Goal: Transaction & Acquisition: Purchase product/service

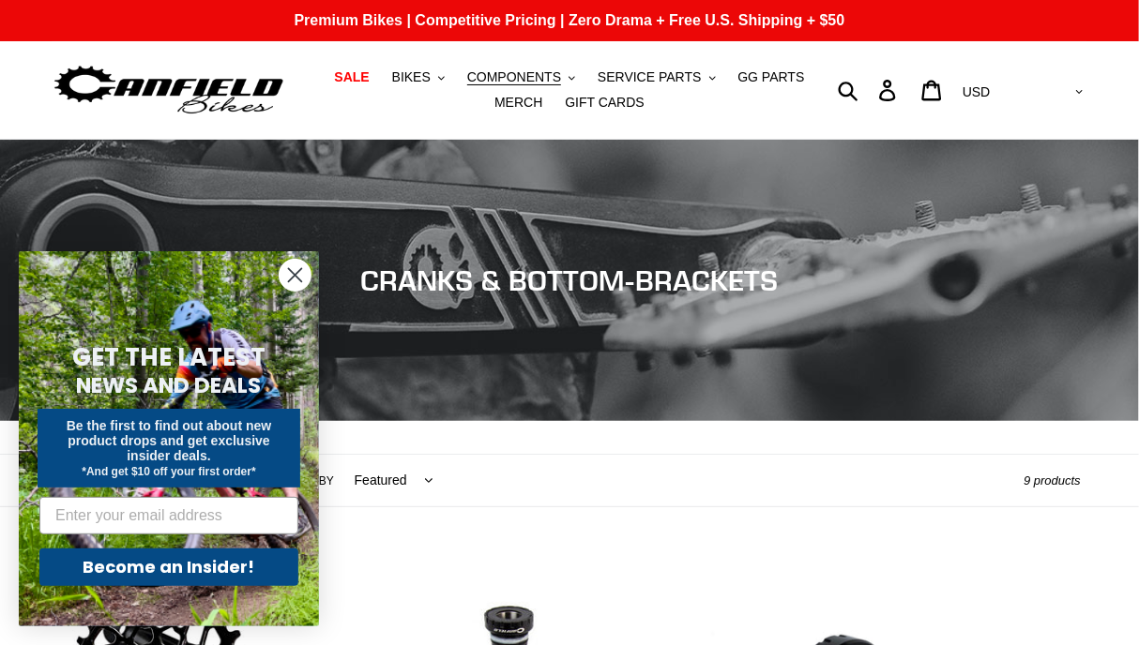
click at [279, 277] on form "GET THE LATEST NEWS AND DEALS Be the first to find out about new product drops …" at bounding box center [169, 438] width 300 height 375
click at [295, 277] on icon "Close dialog" at bounding box center [295, 275] width 13 height 13
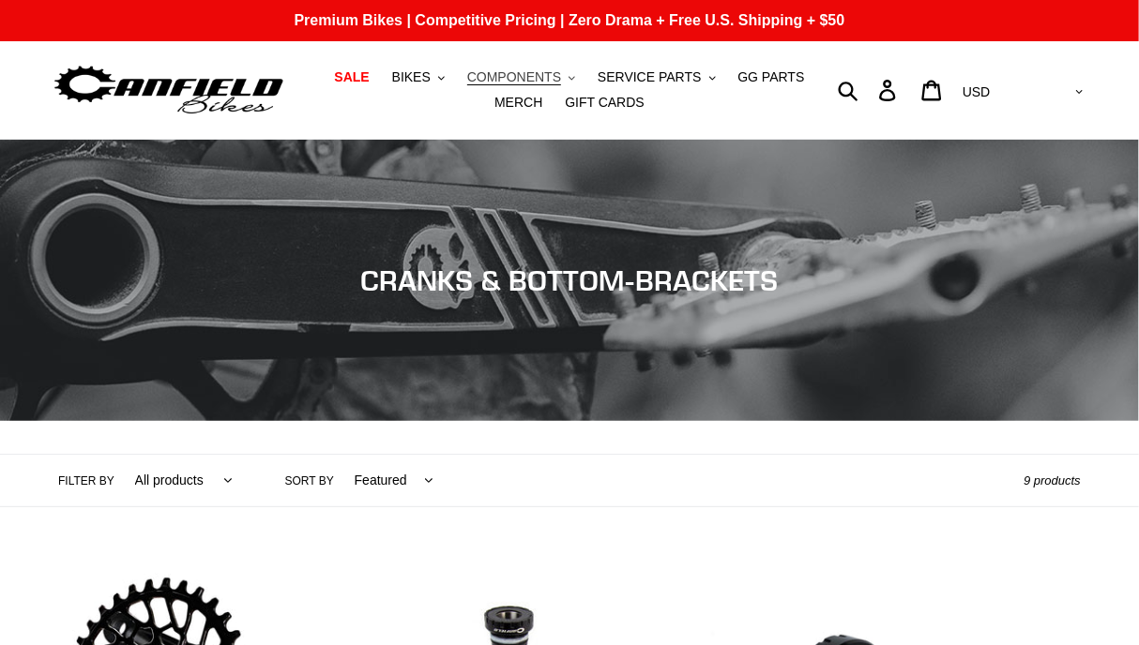
click at [521, 75] on span "COMPONENTS" at bounding box center [514, 77] width 94 height 16
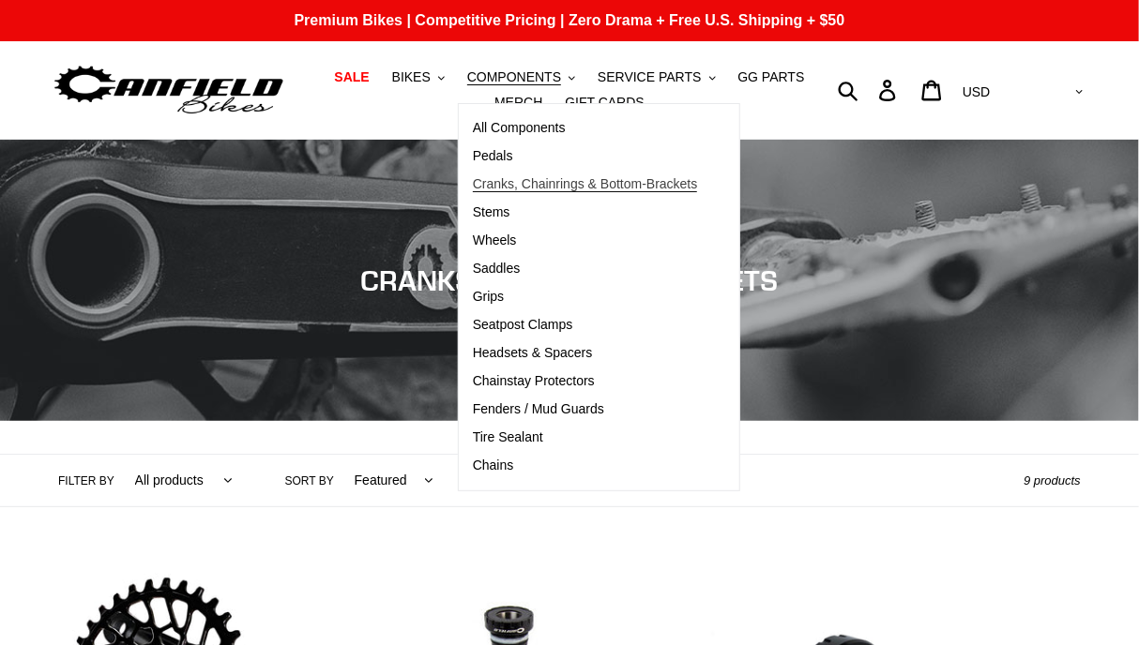
click at [503, 178] on span "Cranks, Chainrings & Bottom-Brackets" at bounding box center [585, 184] width 225 height 16
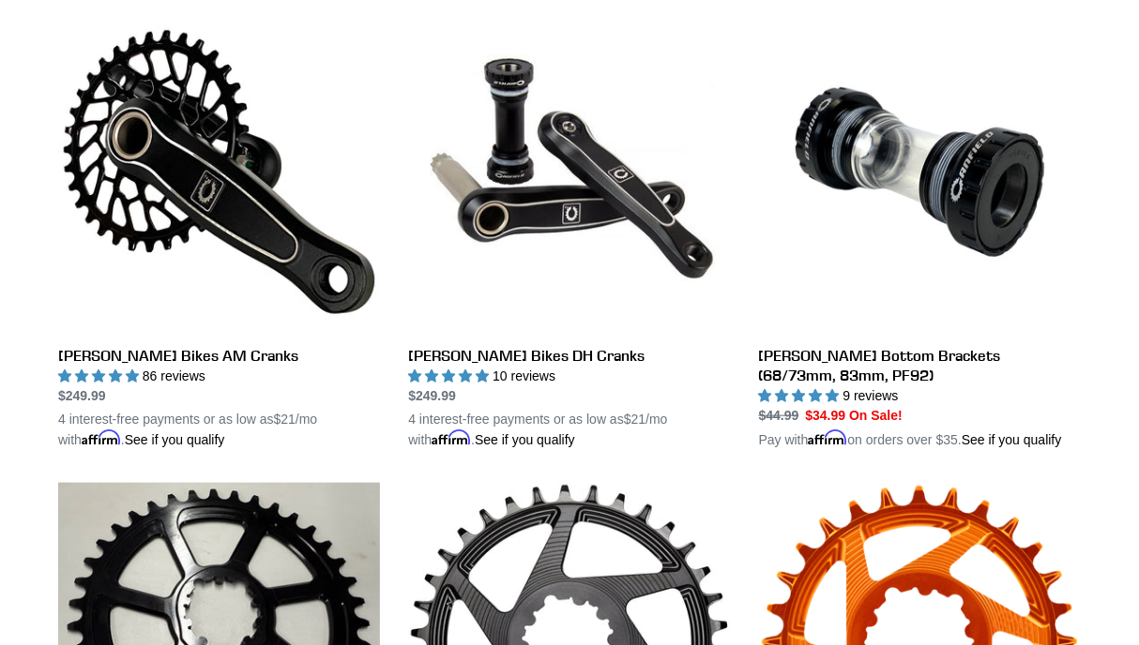
scroll to position [495, 0]
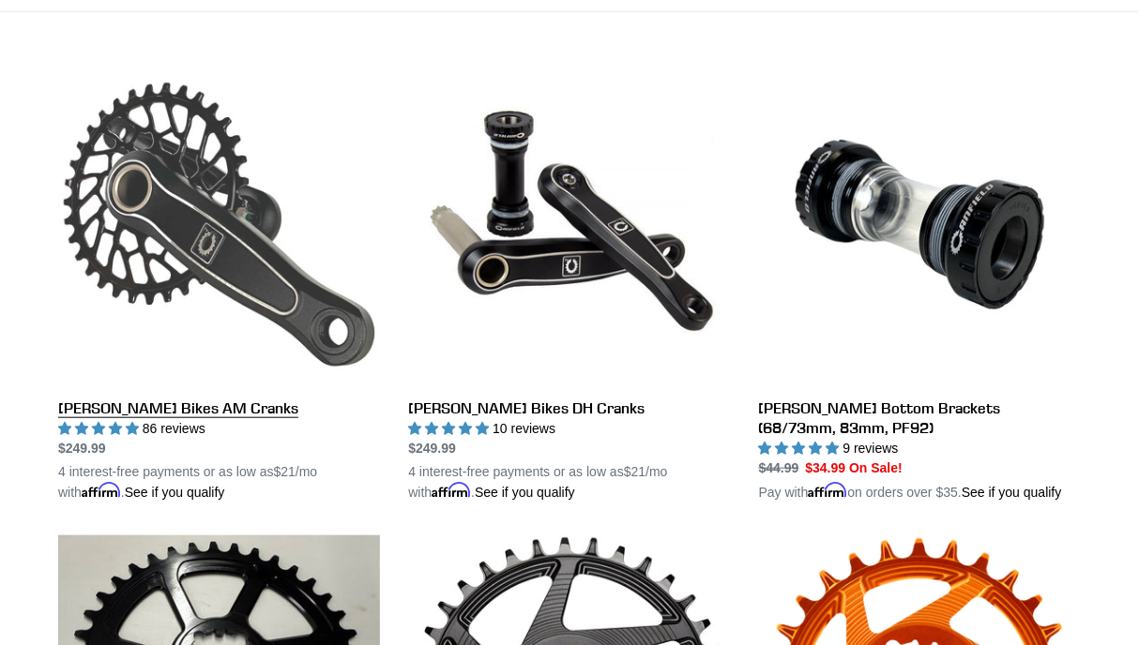
click at [244, 289] on link "[PERSON_NAME] Bikes AM Cranks" at bounding box center [219, 283] width 322 height 439
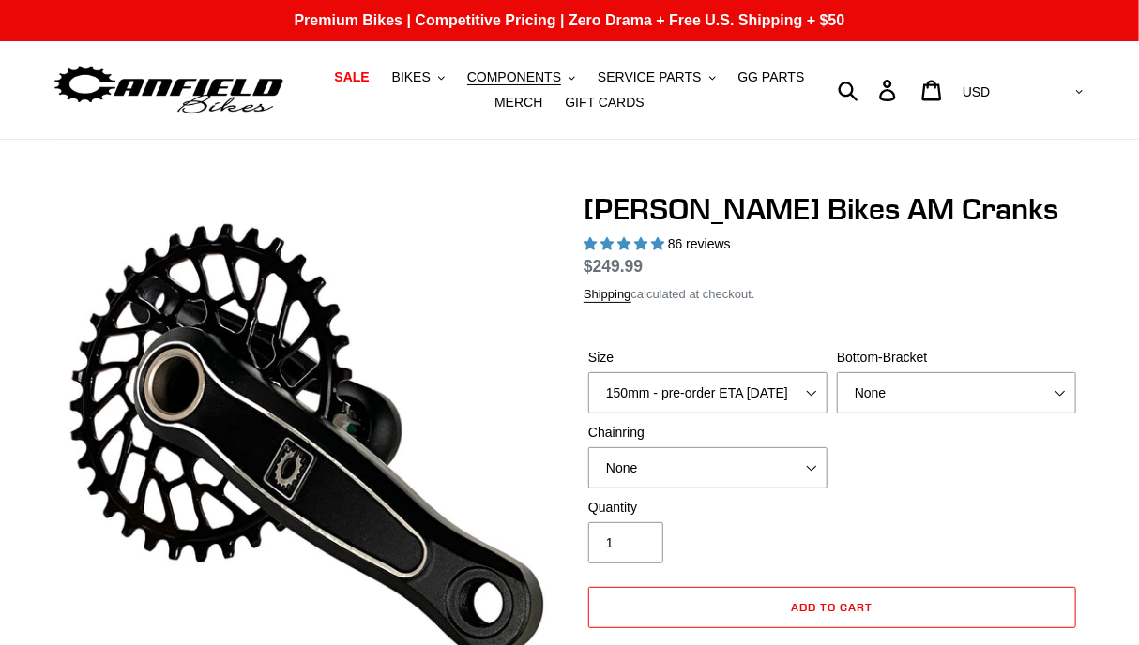
select select "highest-rating"
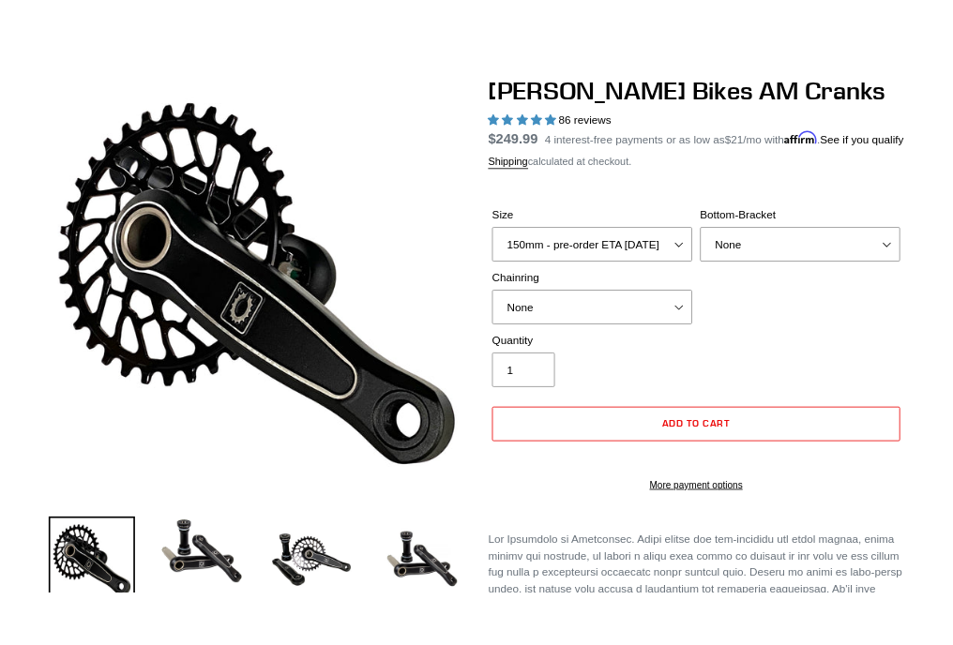
scroll to position [165, 0]
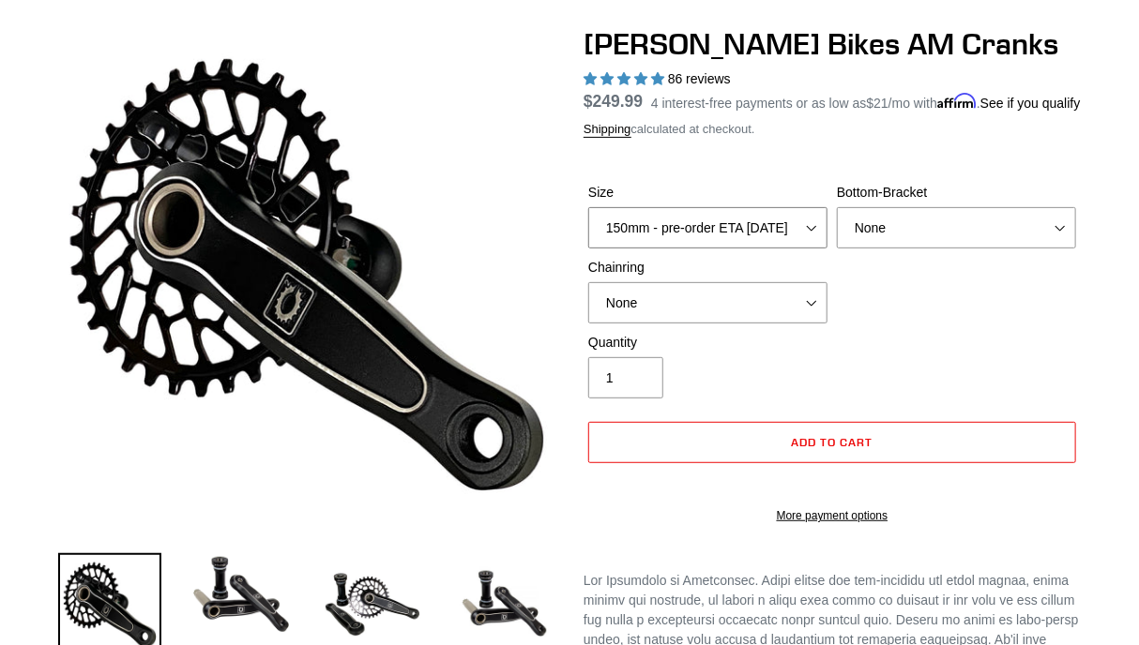
click at [588, 207] on select "150mm - pre-order ETA 9/30/25 155mm - pre-order ETA 9/30/25 160mm - pre-order E…" at bounding box center [707, 227] width 239 height 41
select select "155mm - pre-order ETA 9/30/25"
click option "155mm - pre-order ETA 9/30/25" at bounding box center [0, 0] width 0 height 0
click at [837, 207] on select "None BSA Threaded 68/73mm Press Fit PF92" at bounding box center [956, 227] width 239 height 41
click at [884, 384] on div "Quantity 1" at bounding box center [831, 370] width 497 height 75
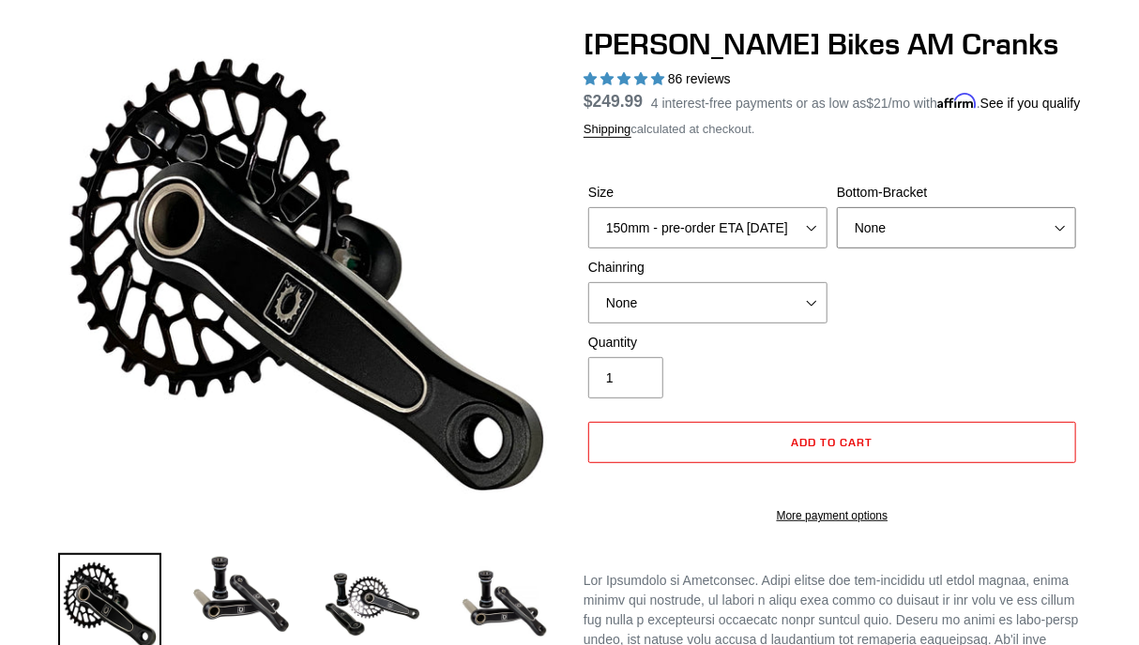
click at [837, 207] on select "None BSA Threaded 68/73mm Press Fit PF92" at bounding box center [956, 227] width 239 height 41
select select "BSA Threaded 68/73mm"
click option "BSA Threaded 68/73mm" at bounding box center [0, 0] width 0 height 0
click at [588, 282] on select "None 30t Round (Boost 148) 30t Oval (Boost 148) 32t Round (Boost 148) 32t Oval …" at bounding box center [707, 302] width 239 height 41
select select "32t Round (Boost 148)"
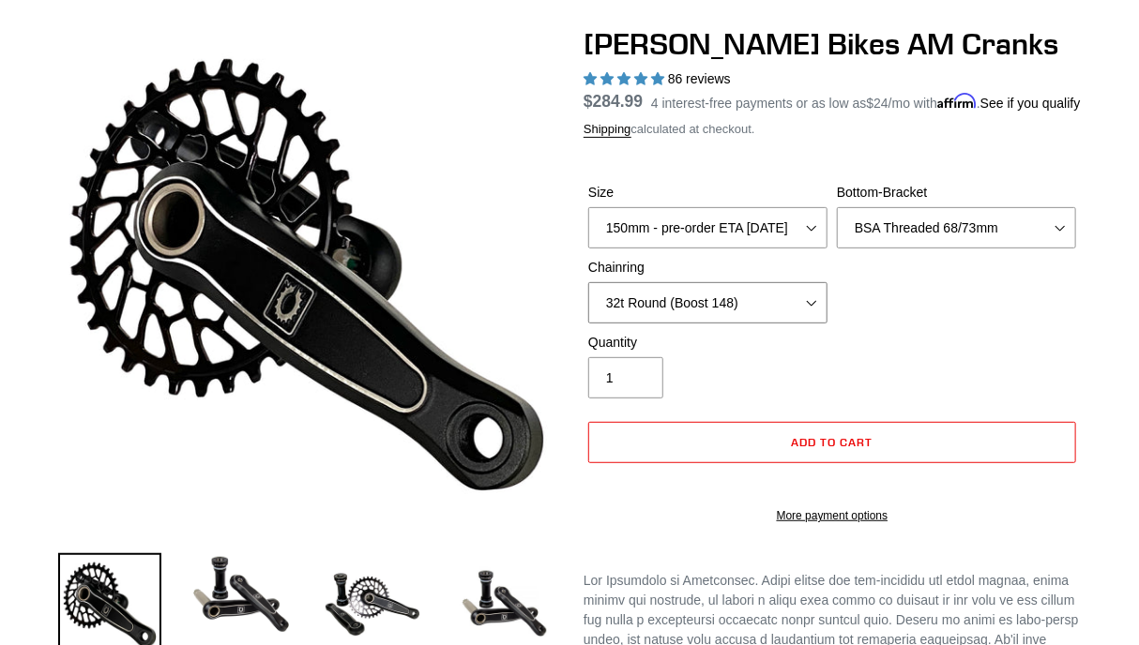
click option "32t Round (Boost 148)" at bounding box center [0, 0] width 0 height 0
click at [588, 282] on select "None 30t Round (Boost 148) 30t Oval (Boost 148) 32t Round (Boost 148) 32t Oval …" at bounding box center [707, 302] width 239 height 41
click at [929, 358] on div "Quantity 1" at bounding box center [831, 370] width 497 height 75
